Goal: Information Seeking & Learning: Learn about a topic

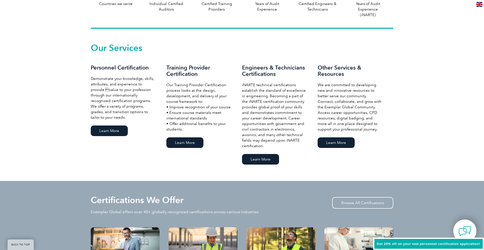
scroll to position [336, 0]
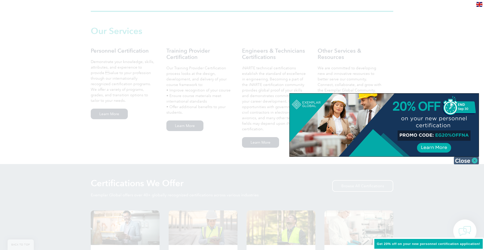
click at [468, 160] on img at bounding box center [466, 161] width 25 height 8
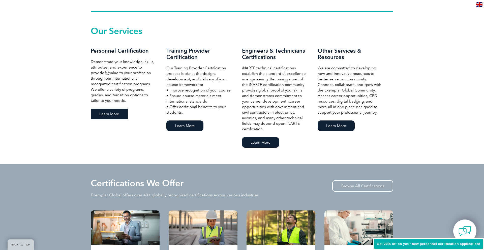
click at [111, 116] on link "Learn More" at bounding box center [109, 114] width 37 height 11
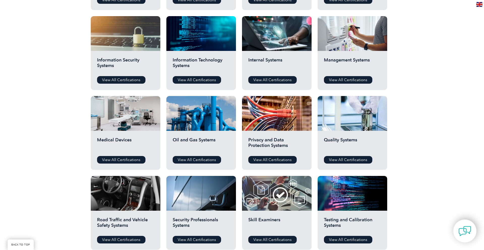
scroll to position [263, 0]
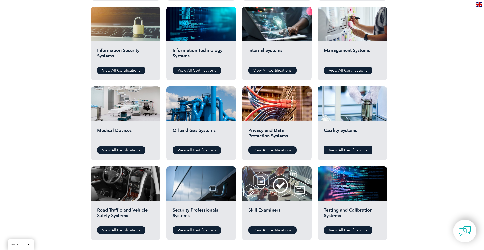
click at [344, 152] on link "View All Certifications" at bounding box center [348, 150] width 48 height 8
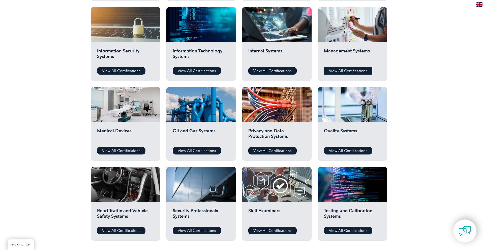
click at [336, 72] on link "View All Certifications" at bounding box center [348, 71] width 48 height 8
click at [103, 146] on div "Medical Devices View All Certifications" at bounding box center [126, 141] width 70 height 39
click at [107, 150] on link "View All Certifications" at bounding box center [121, 151] width 48 height 8
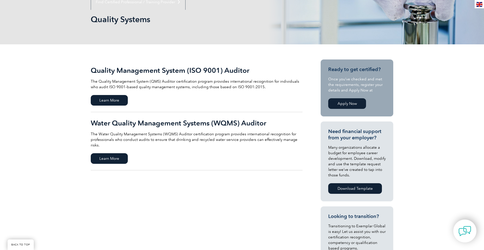
scroll to position [68, 0]
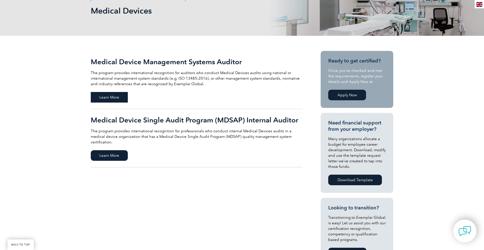
scroll to position [78, 0]
click at [107, 95] on span "Learn More" at bounding box center [109, 97] width 37 height 11
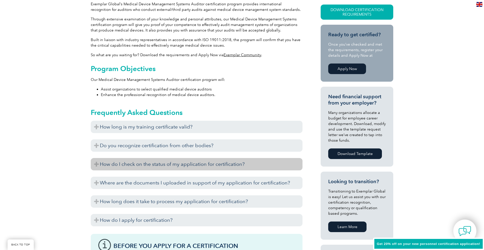
scroll to position [140, 0]
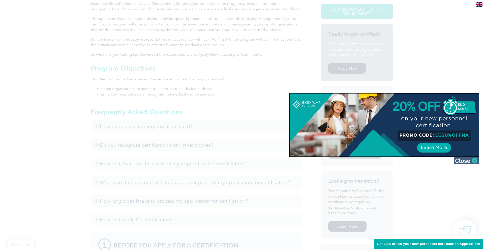
click at [469, 163] on img at bounding box center [466, 161] width 25 height 8
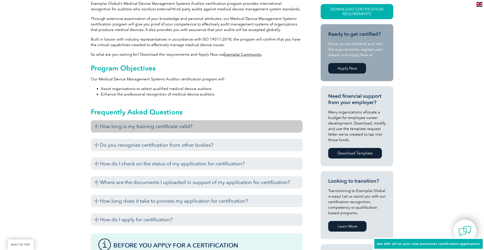
click at [100, 125] on h3 "How long is my training certificate valid?" at bounding box center [197, 126] width 212 height 12
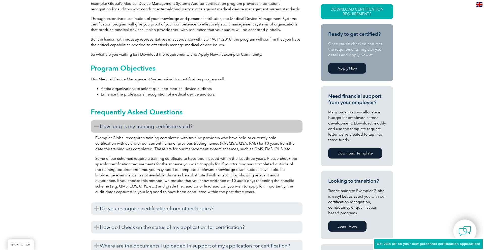
click at [100, 125] on h3 "How long is my training certificate valid?" at bounding box center [197, 126] width 212 height 12
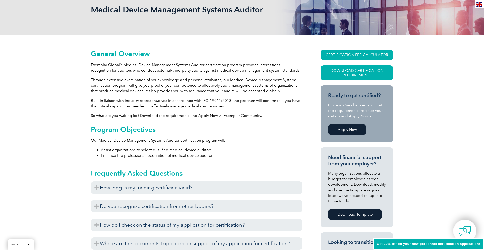
scroll to position [79, 0]
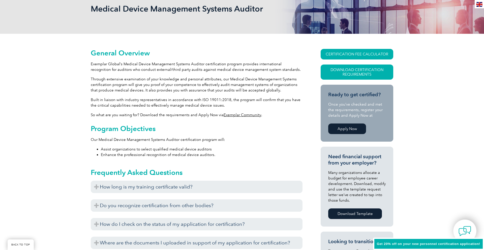
click at [354, 130] on link "Apply Now" at bounding box center [347, 128] width 38 height 11
click at [358, 55] on link "CERTIFICATION FEE CALCULATOR" at bounding box center [356, 54] width 73 height 11
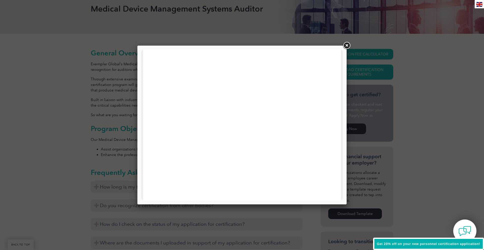
scroll to position [165, 0]
